Goal: Information Seeking & Learning: Find specific fact

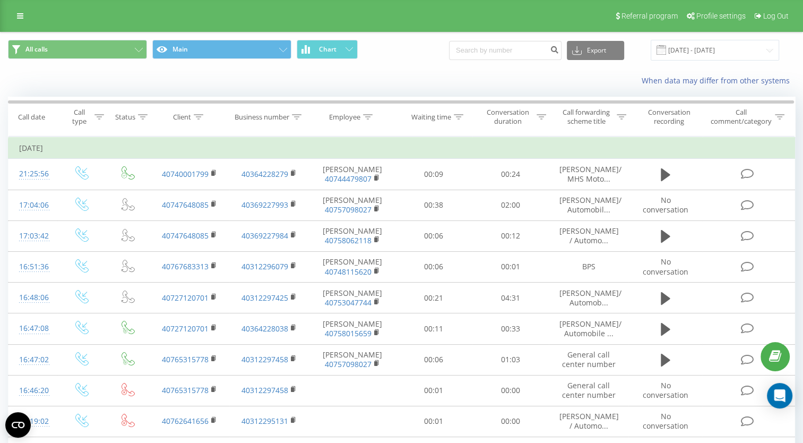
click at [666, 49] on span at bounding box center [662, 50] width 10 height 10
click at [716, 51] on input "[DATE] - [DATE]" at bounding box center [715, 50] width 128 height 21
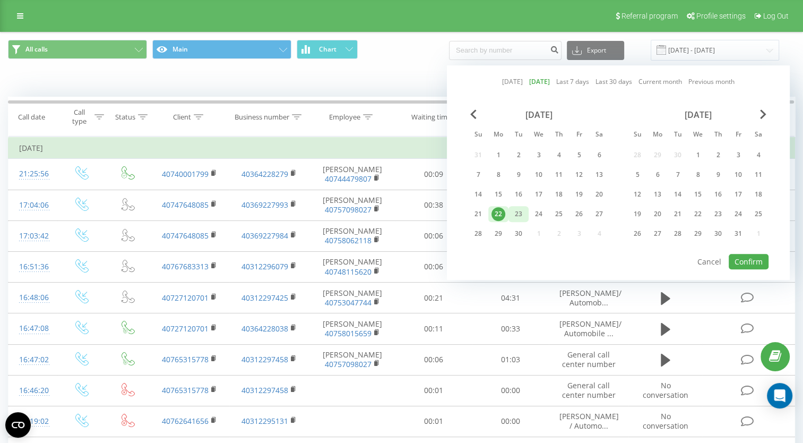
click at [514, 211] on div "23" at bounding box center [519, 214] width 14 height 14
click at [749, 258] on button "Confirm" at bounding box center [749, 261] width 40 height 15
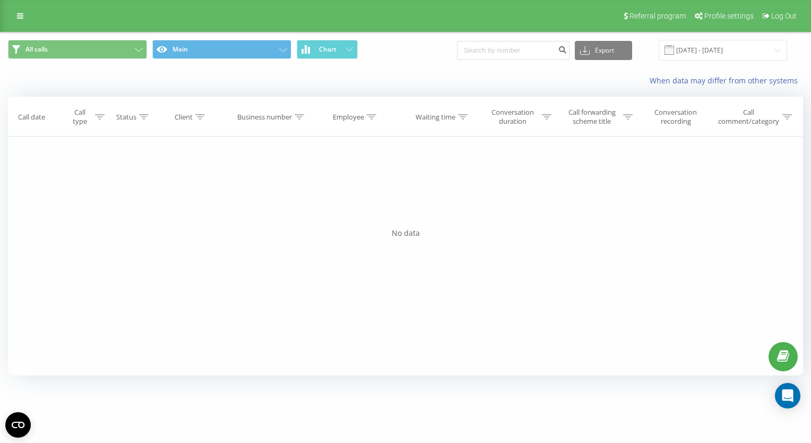
click at [674, 51] on span at bounding box center [670, 50] width 10 height 10
click at [701, 48] on input "[DATE] - [DATE]" at bounding box center [723, 50] width 128 height 21
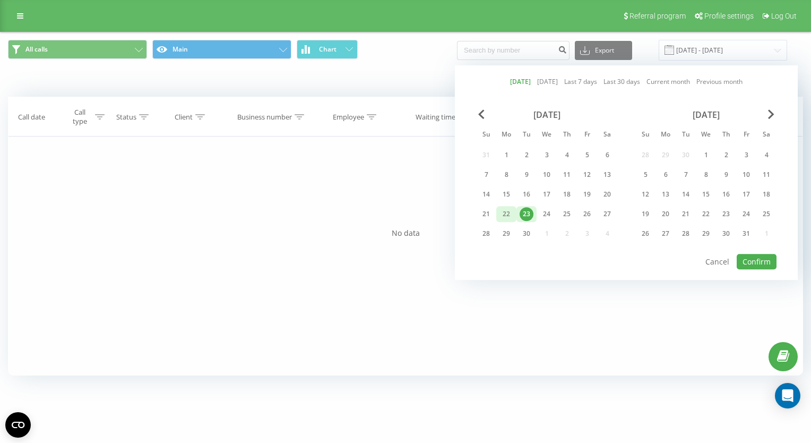
click at [514, 213] on div "22" at bounding box center [506, 214] width 20 height 16
click at [753, 256] on button "Confirm" at bounding box center [757, 261] width 40 height 15
type input "[DATE] - [DATE]"
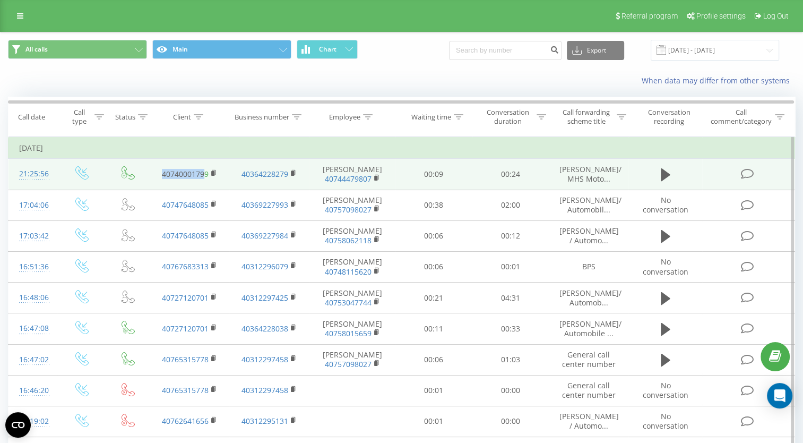
drag, startPoint x: 154, startPoint y: 170, endPoint x: 205, endPoint y: 171, distance: 51.0
click at [205, 171] on td "40740001799" at bounding box center [190, 174] width 80 height 31
drag, startPoint x: 205, startPoint y: 171, endPoint x: 178, endPoint y: 171, distance: 27.6
copy link "4074000179"
